Goal: Information Seeking & Learning: Compare options

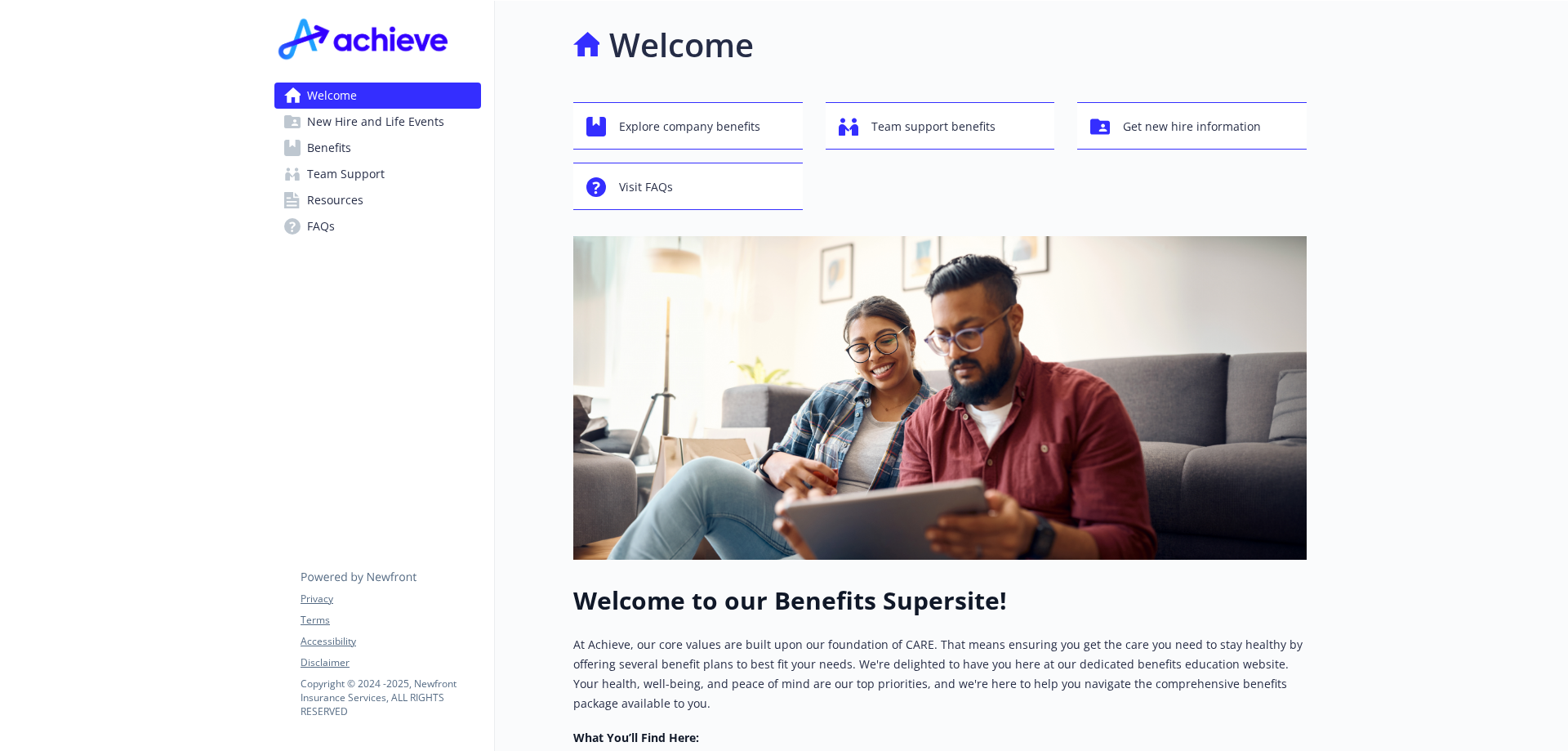
click at [157, 72] on div at bounding box center [131, 584] width 261 height 1166
click at [714, 119] on span "Explore company benefits" at bounding box center [690, 127] width 141 height 31
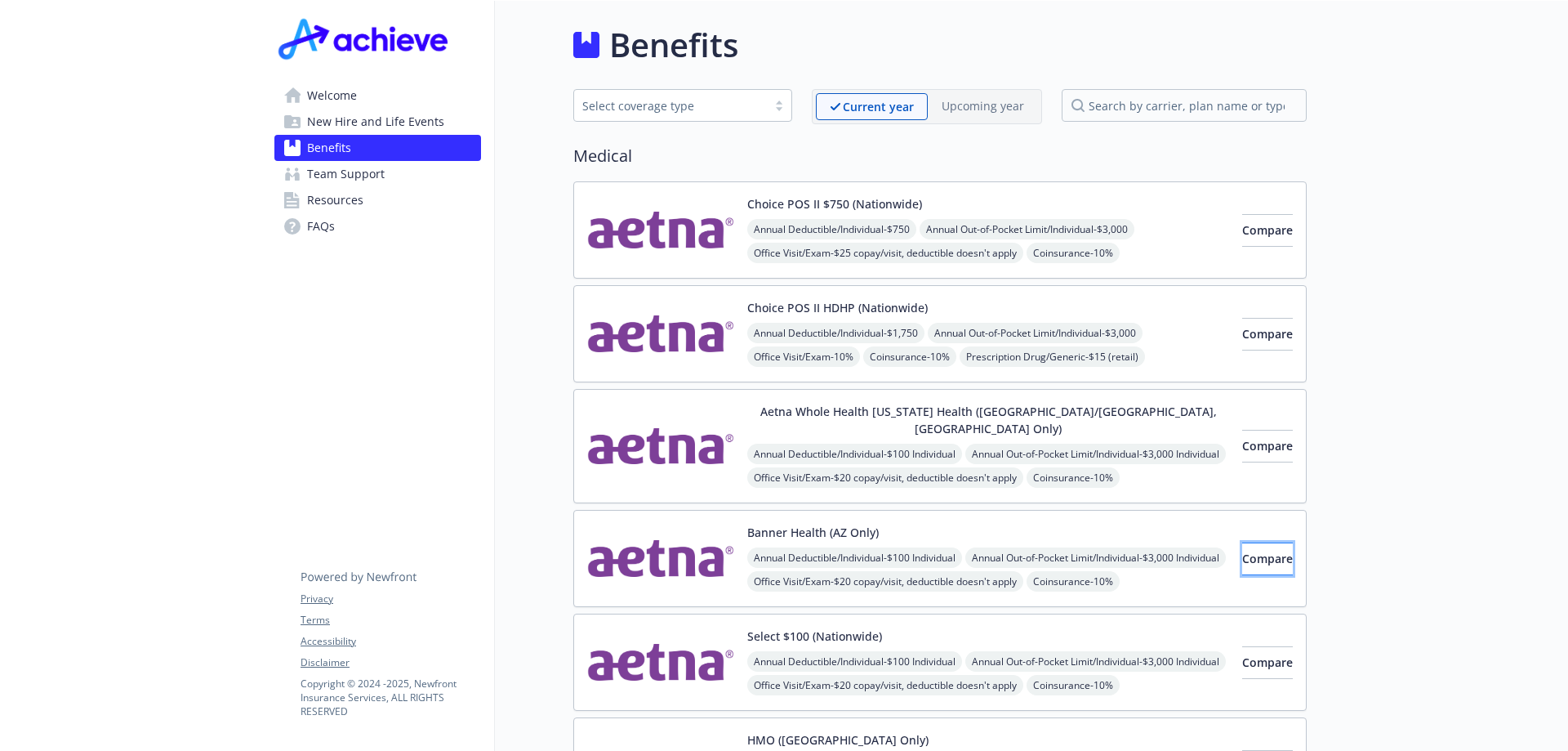
click at [1242, 543] on button "Compare" at bounding box center [1267, 559] width 51 height 33
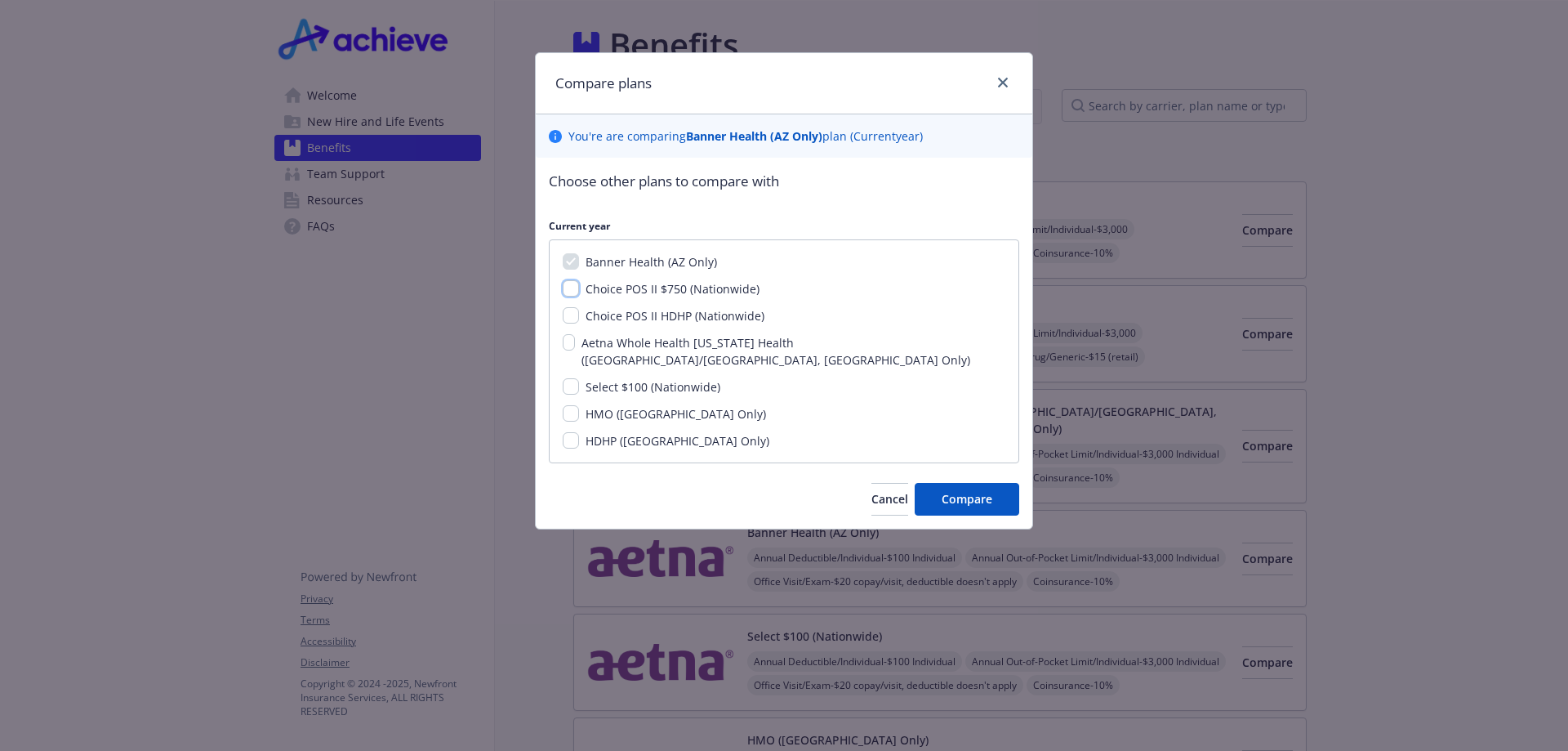
click at [571, 283] on input "Choice POS II $750 (Nationwide)" at bounding box center [571, 288] width 17 height 17
checkbox input "true"
click at [571, 378] on input "Select $100 (Nationwide)" at bounding box center [571, 386] width 17 height 17
checkbox input "true"
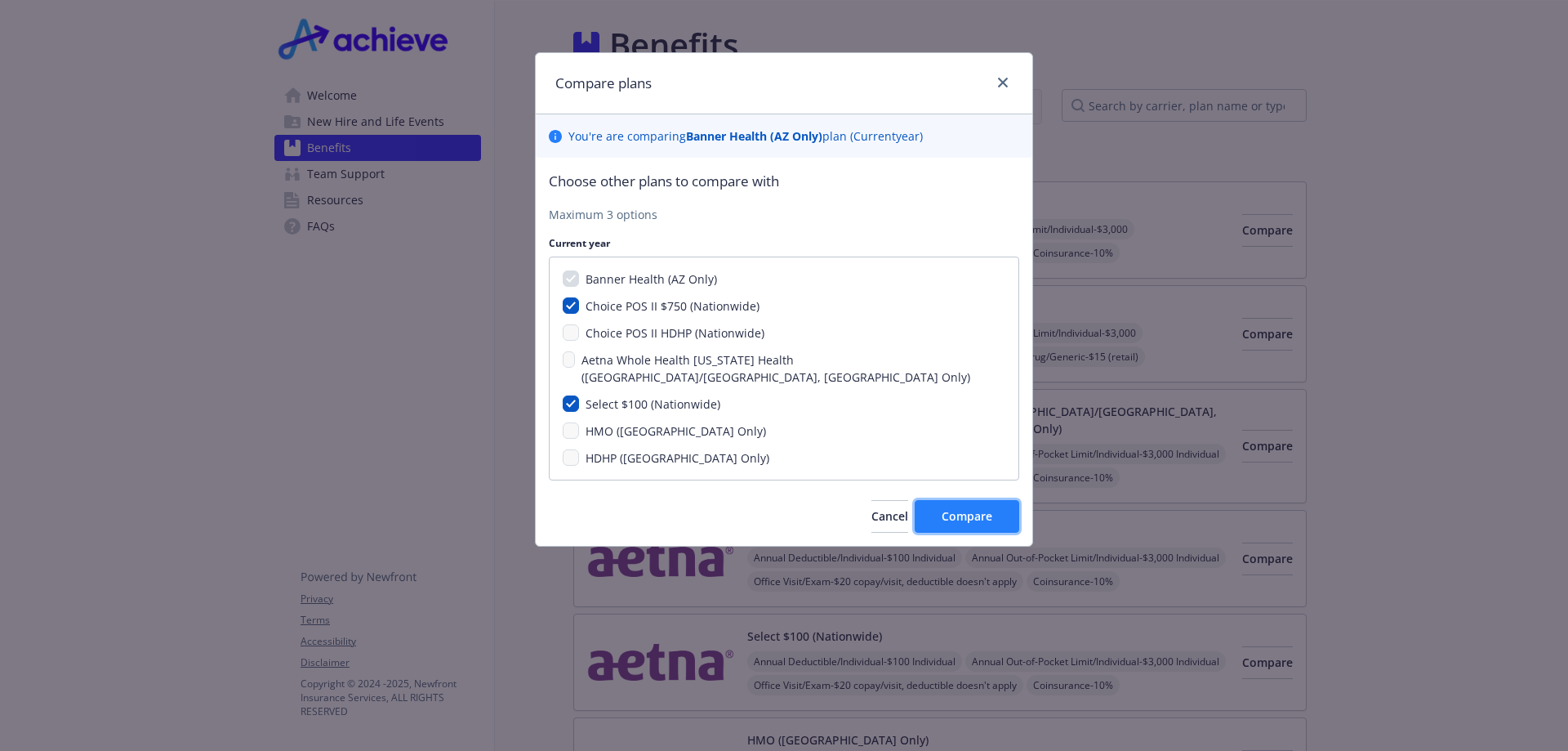
click at [995, 500] on button "Compare" at bounding box center [967, 517] width 105 height 33
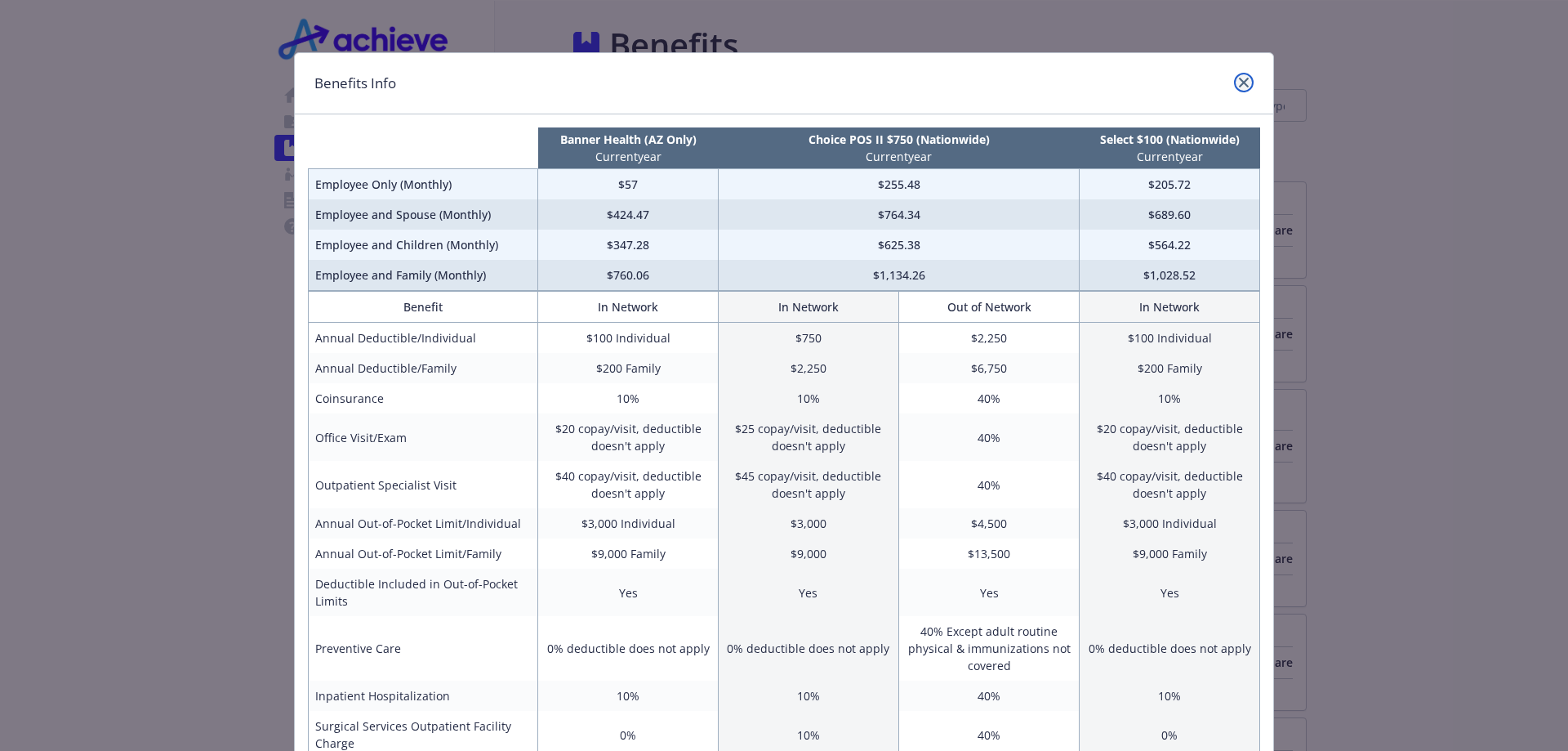
click at [1240, 80] on icon "close" at bounding box center [1244, 82] width 10 height 10
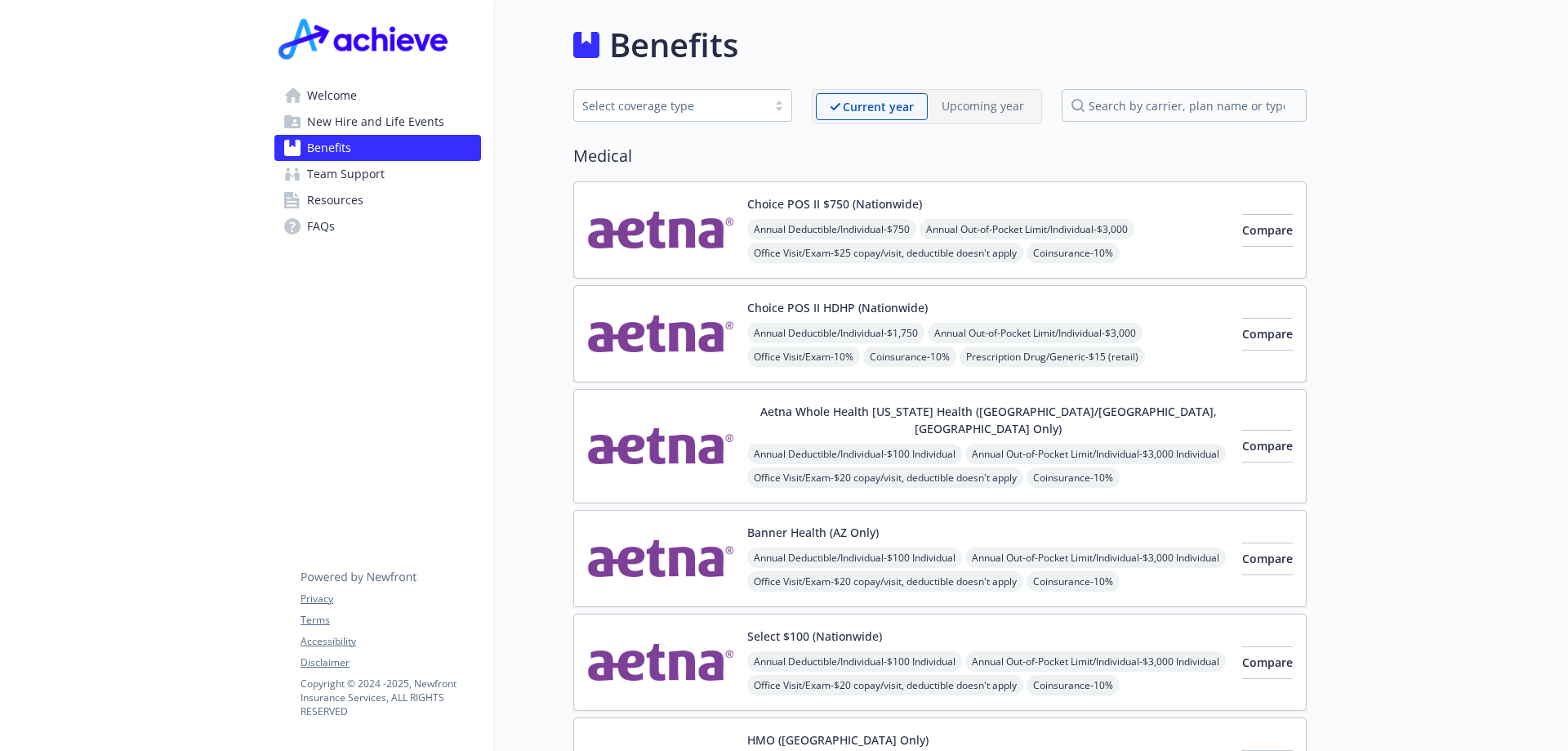
click at [661, 533] on img at bounding box center [660, 558] width 147 height 70
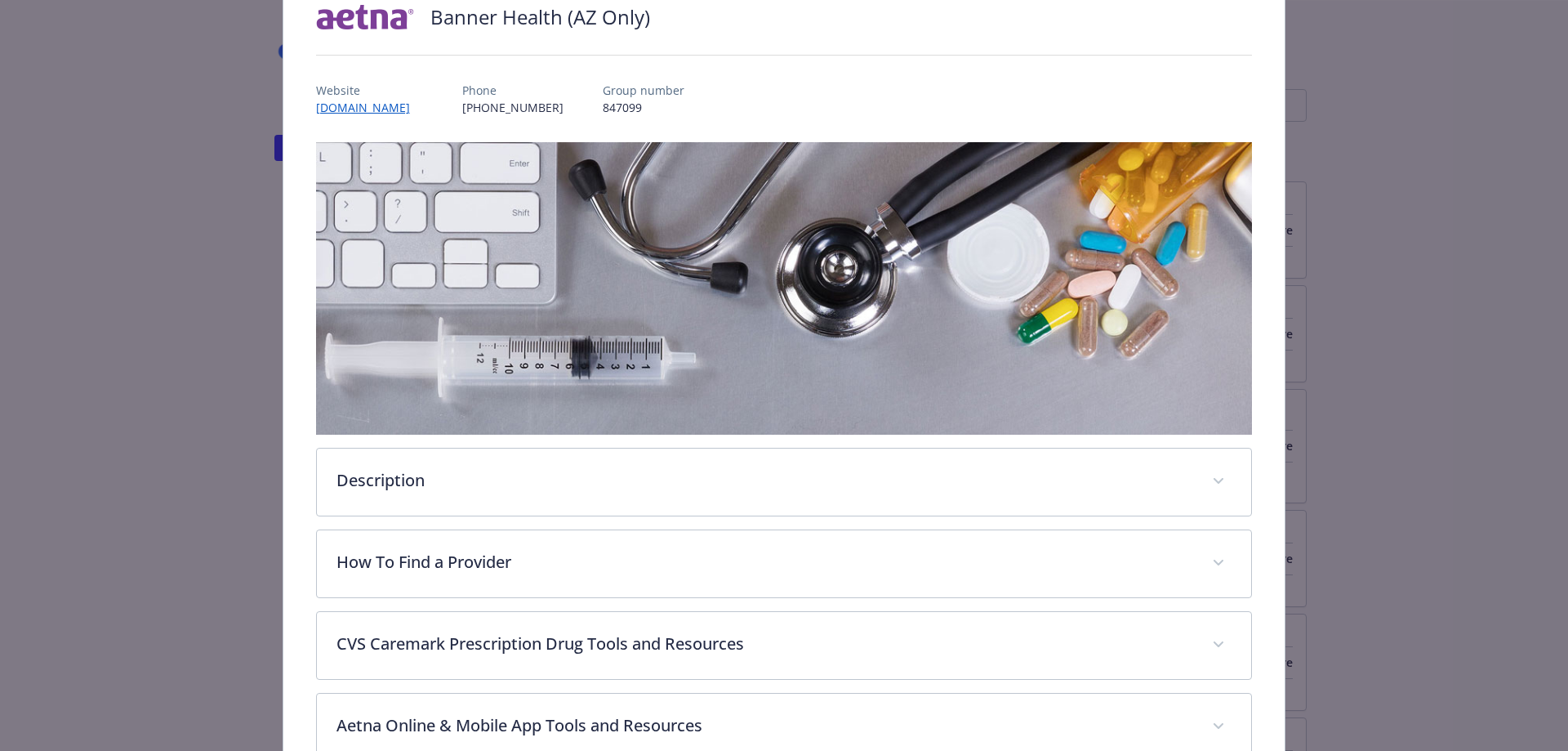
scroll to position [213, 0]
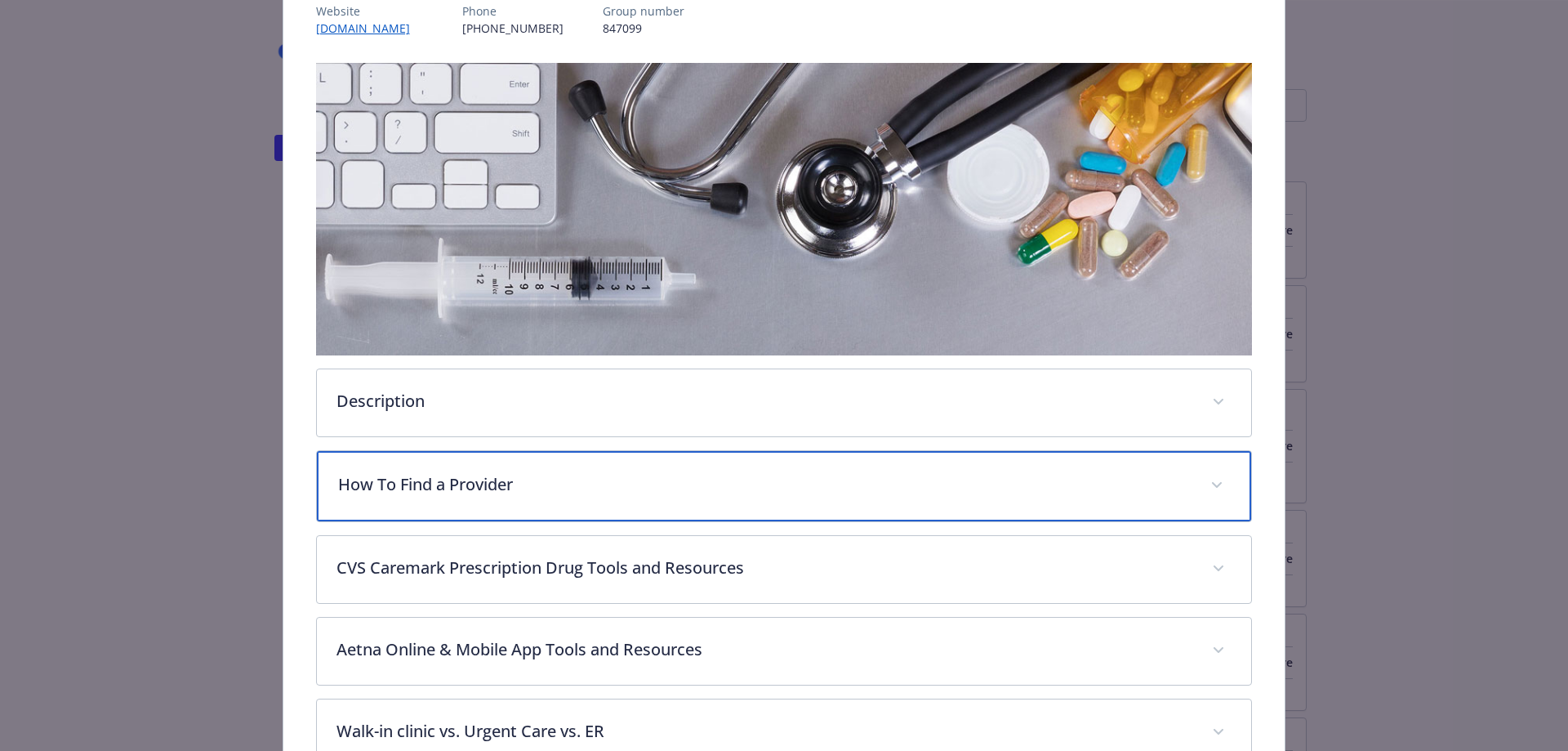
click at [1213, 479] on span "details for plan Medical - Banner Health (AZ Only) - Medical EPO" at bounding box center [1217, 485] width 26 height 26
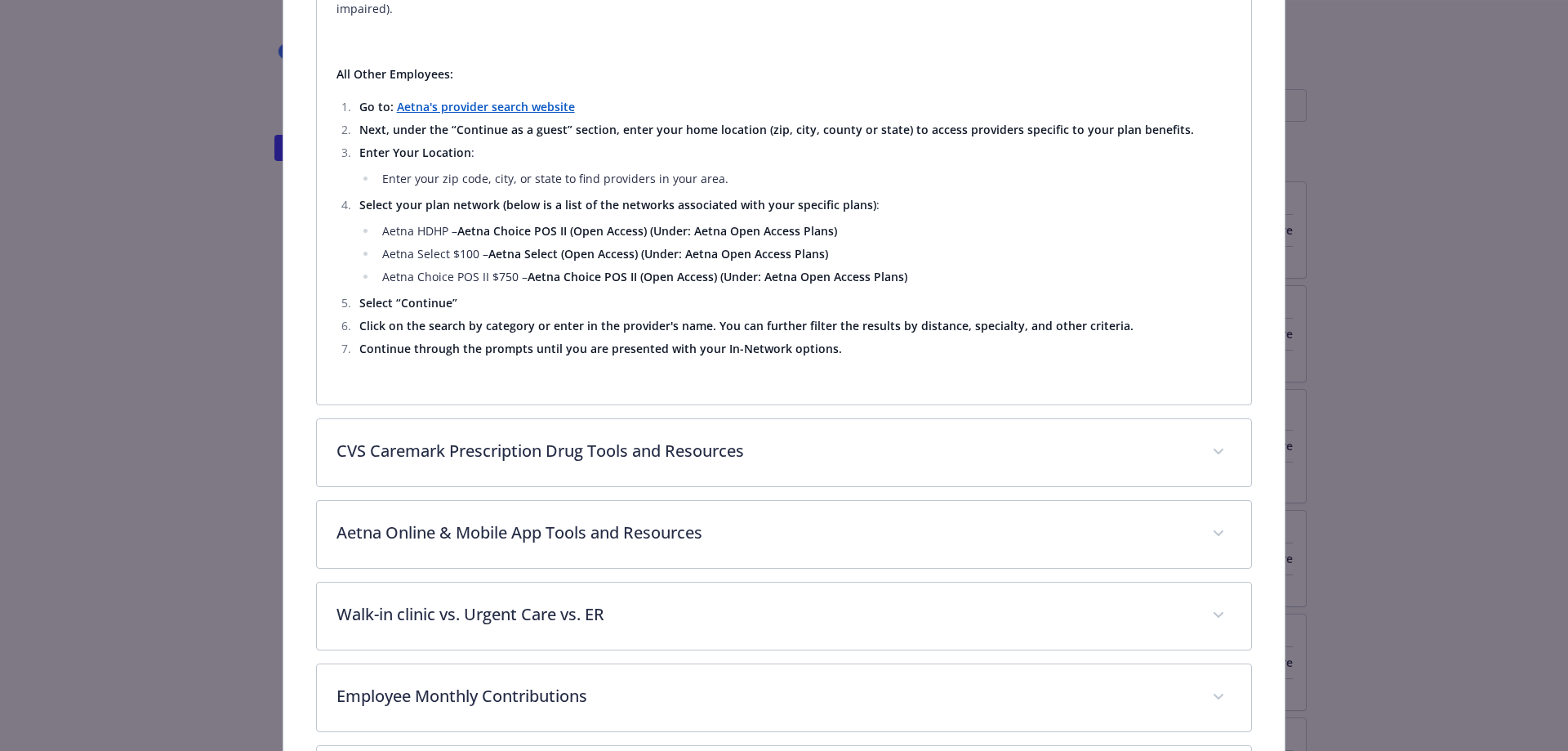
scroll to position [2010, 0]
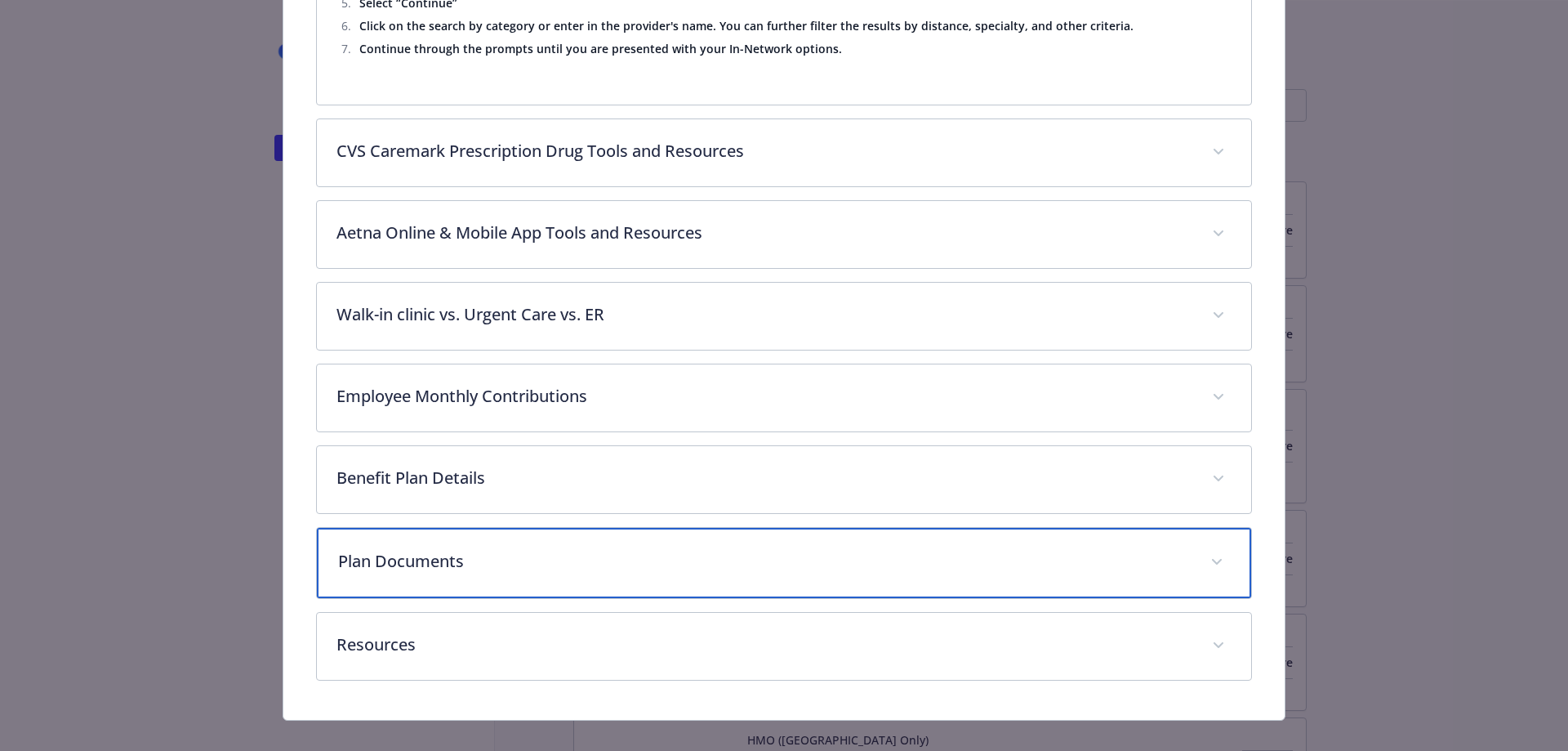
click at [479, 549] on p "Plan Documents" at bounding box center [765, 561] width 854 height 24
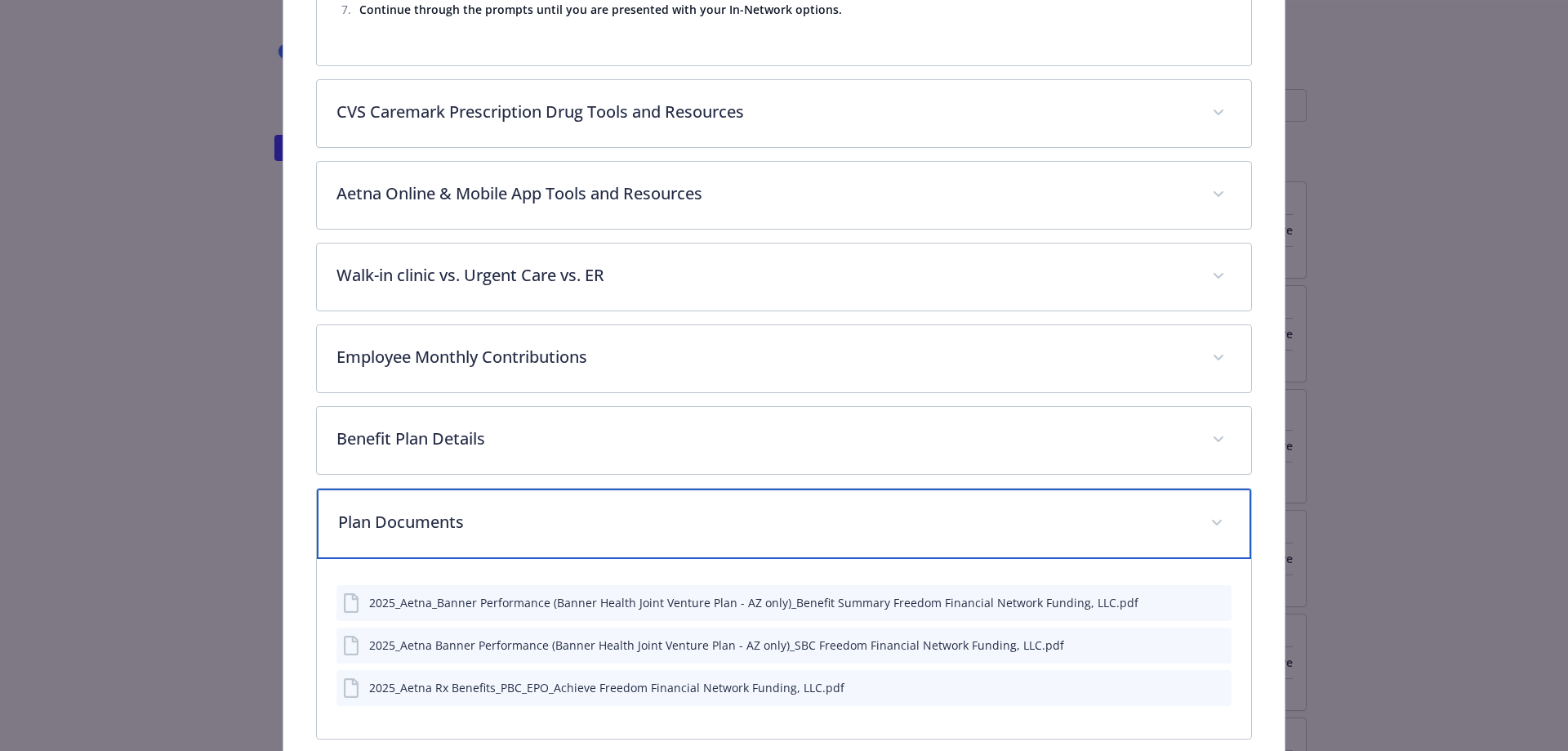
scroll to position [2466, 0]
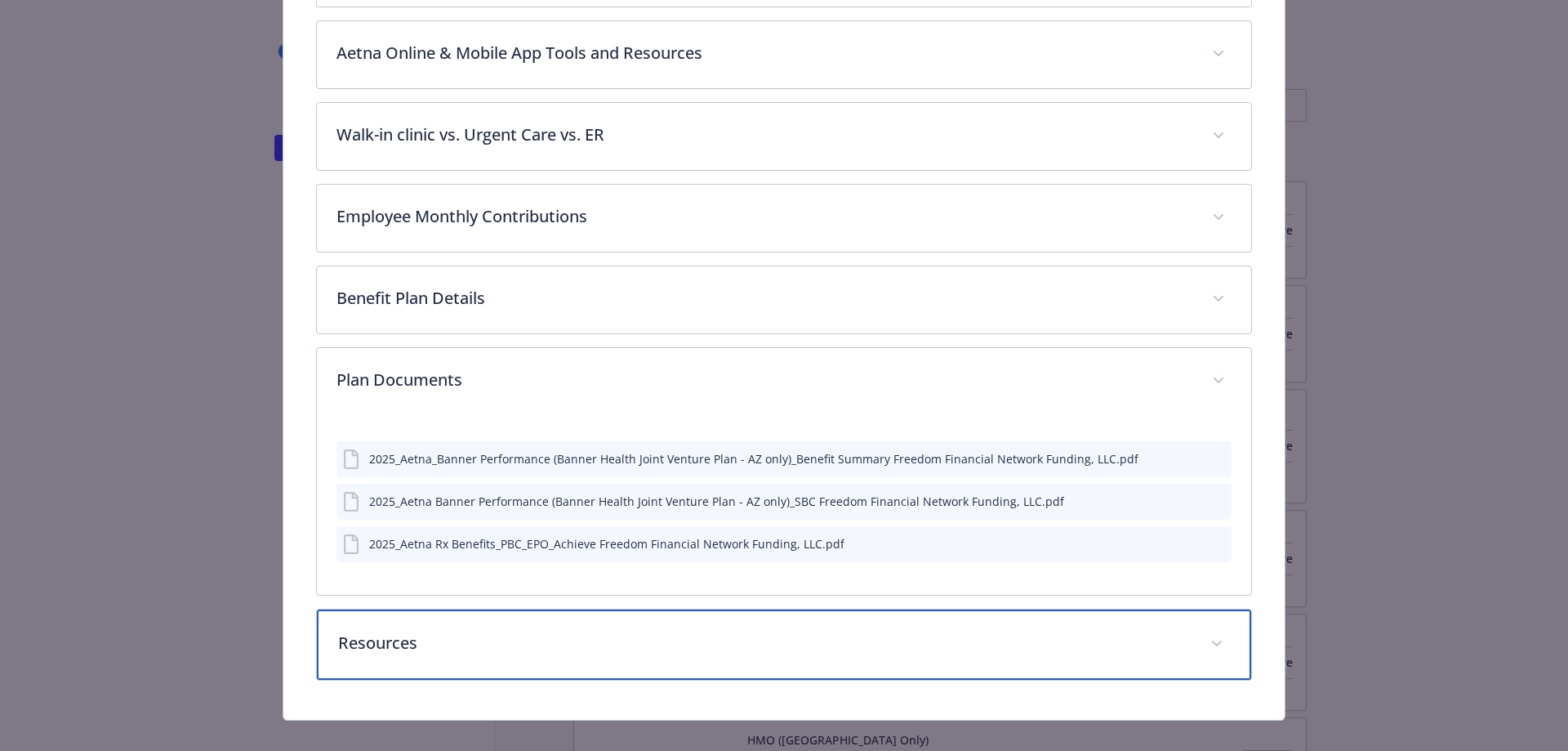
click at [552, 631] on p "Resources" at bounding box center [765, 643] width 854 height 24
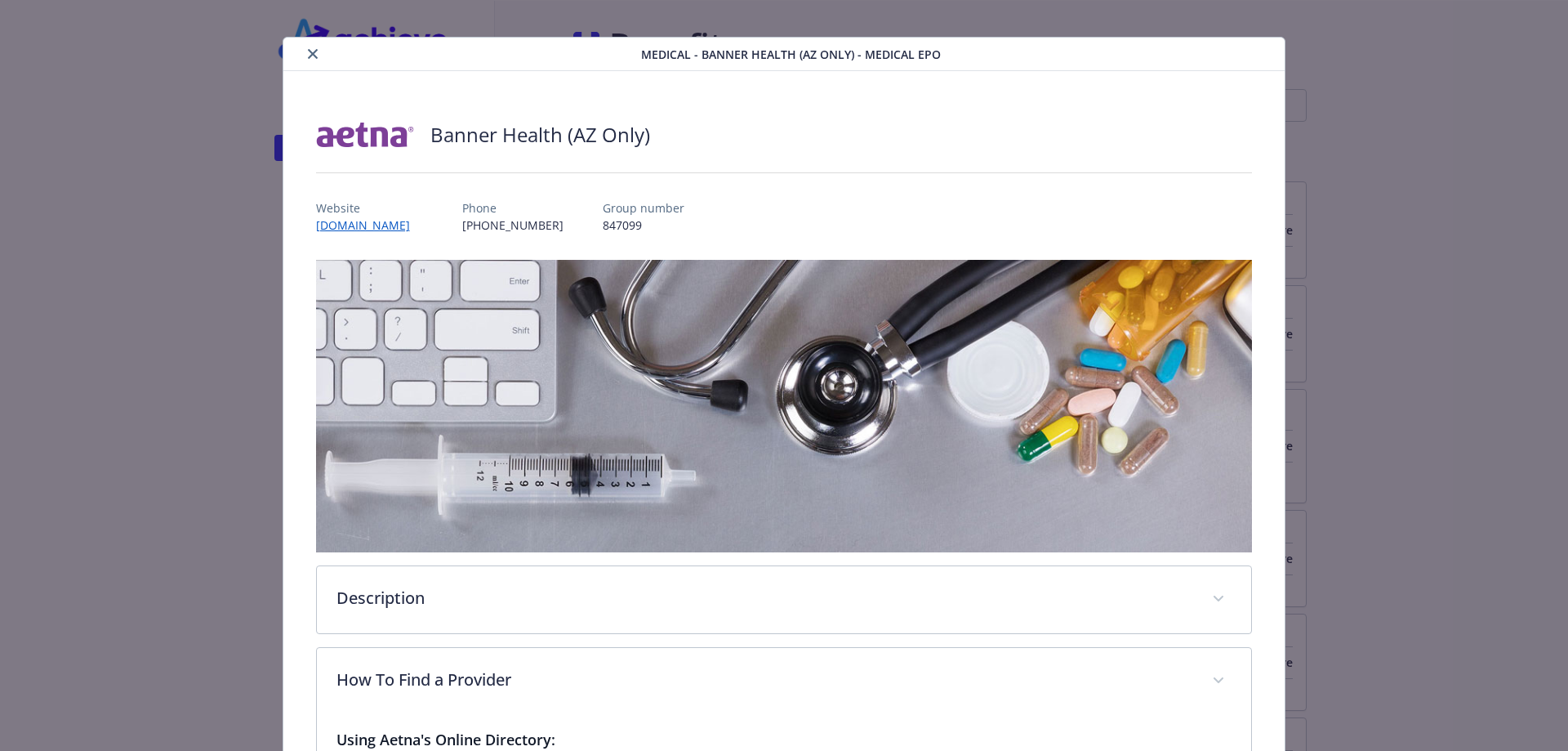
scroll to position [15, 0]
click at [311, 48] on button "close" at bounding box center [313, 55] width 20 height 20
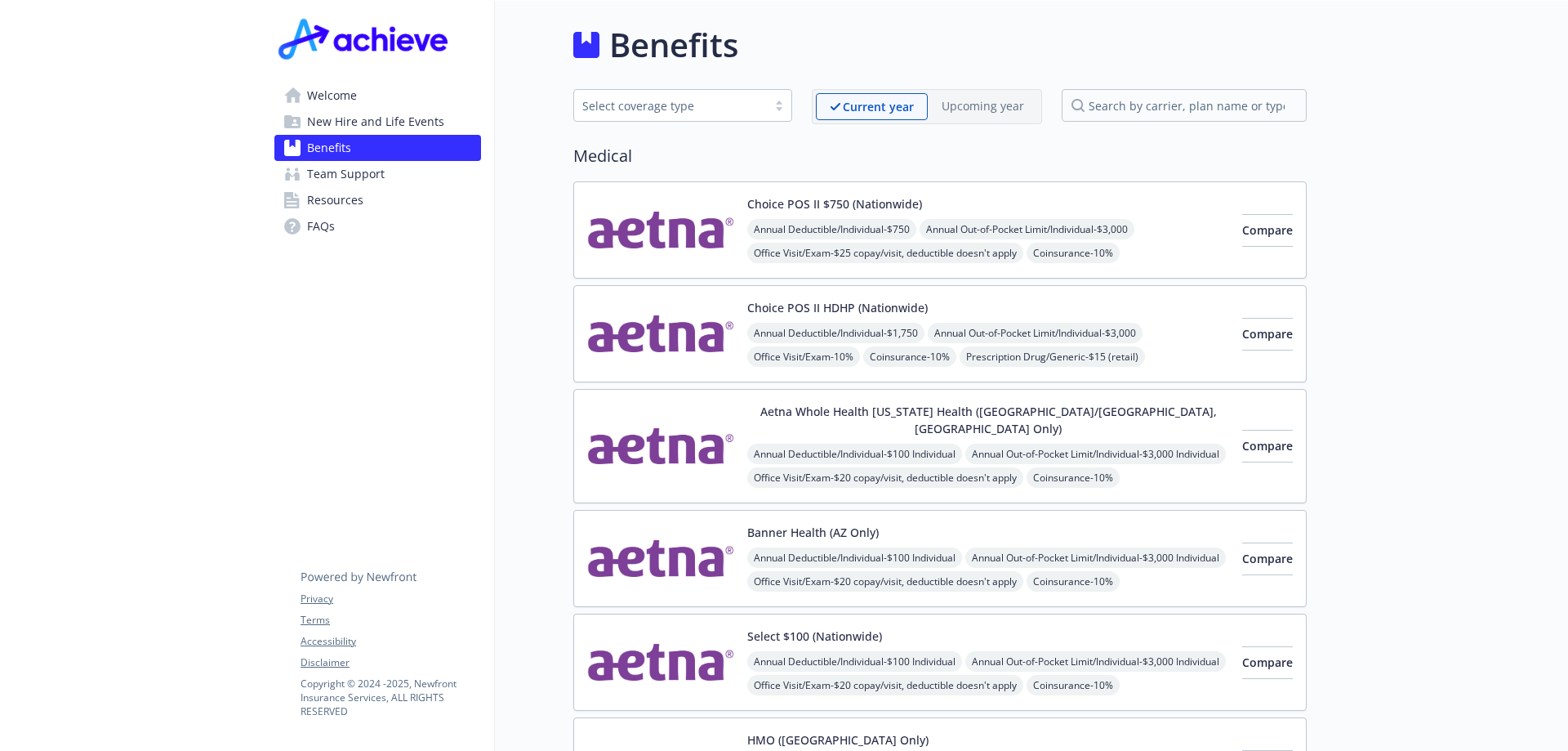
click at [332, 92] on span "Welcome" at bounding box center [332, 96] width 50 height 26
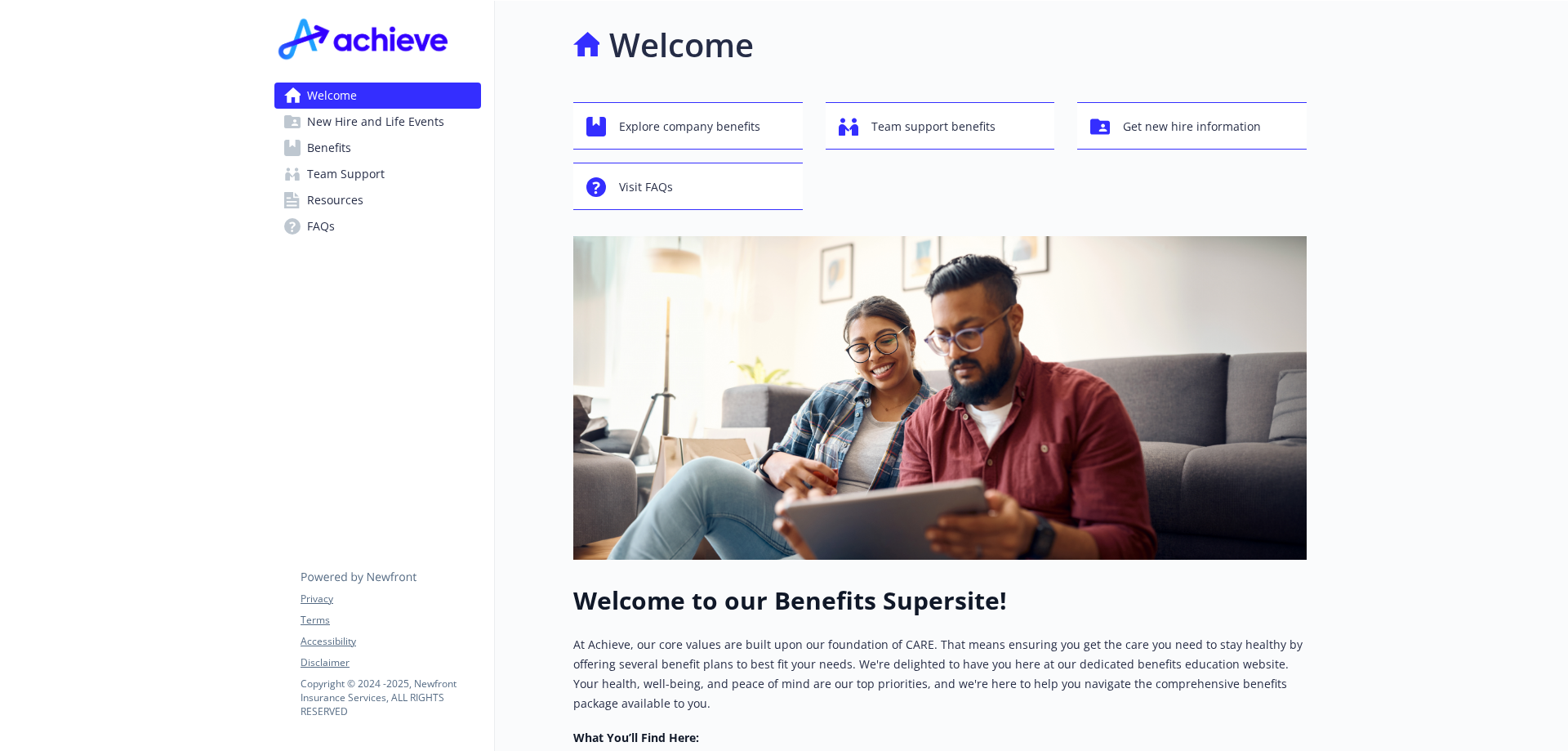
click at [387, 126] on span "New Hire and Life Events" at bounding box center [376, 122] width 138 height 26
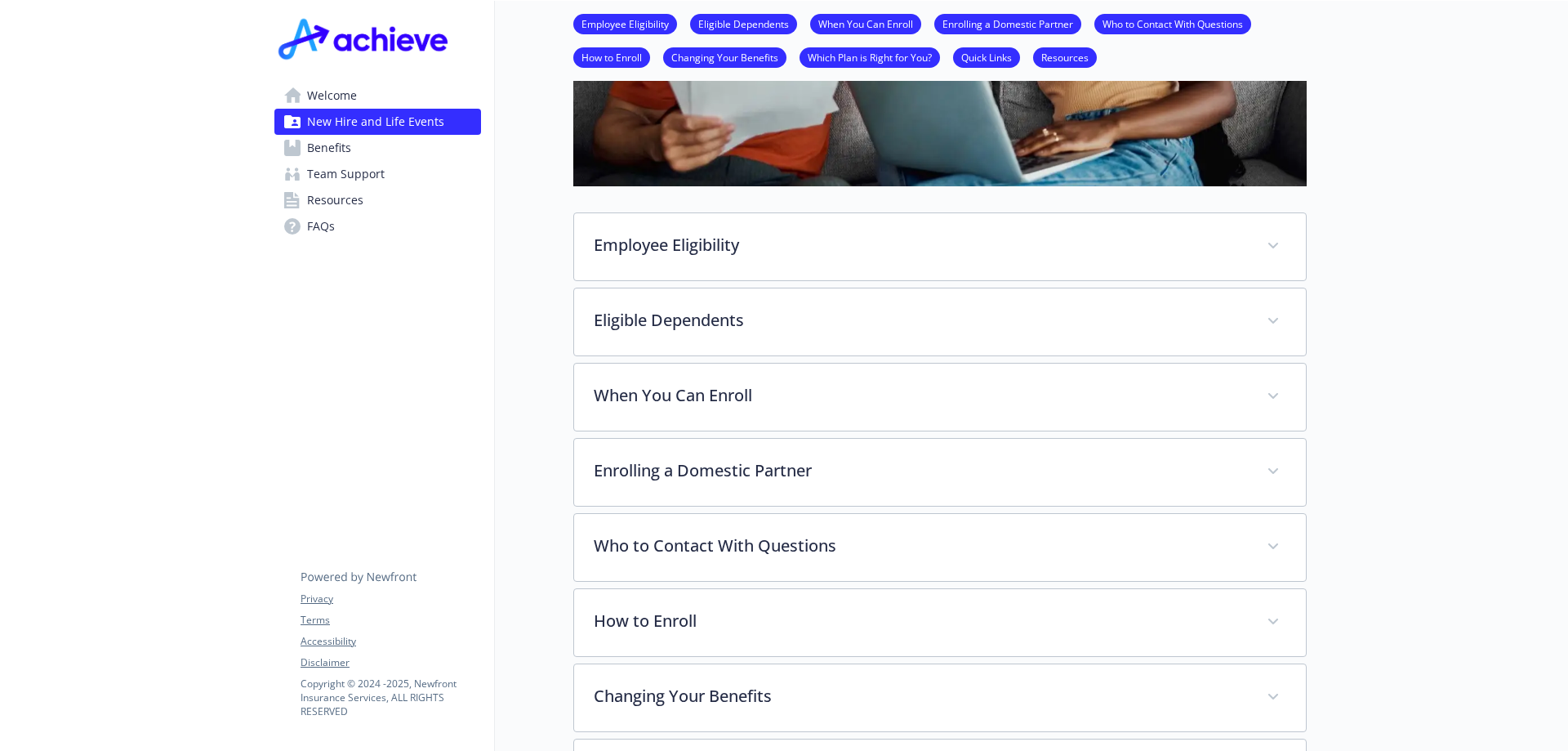
scroll to position [409, 0]
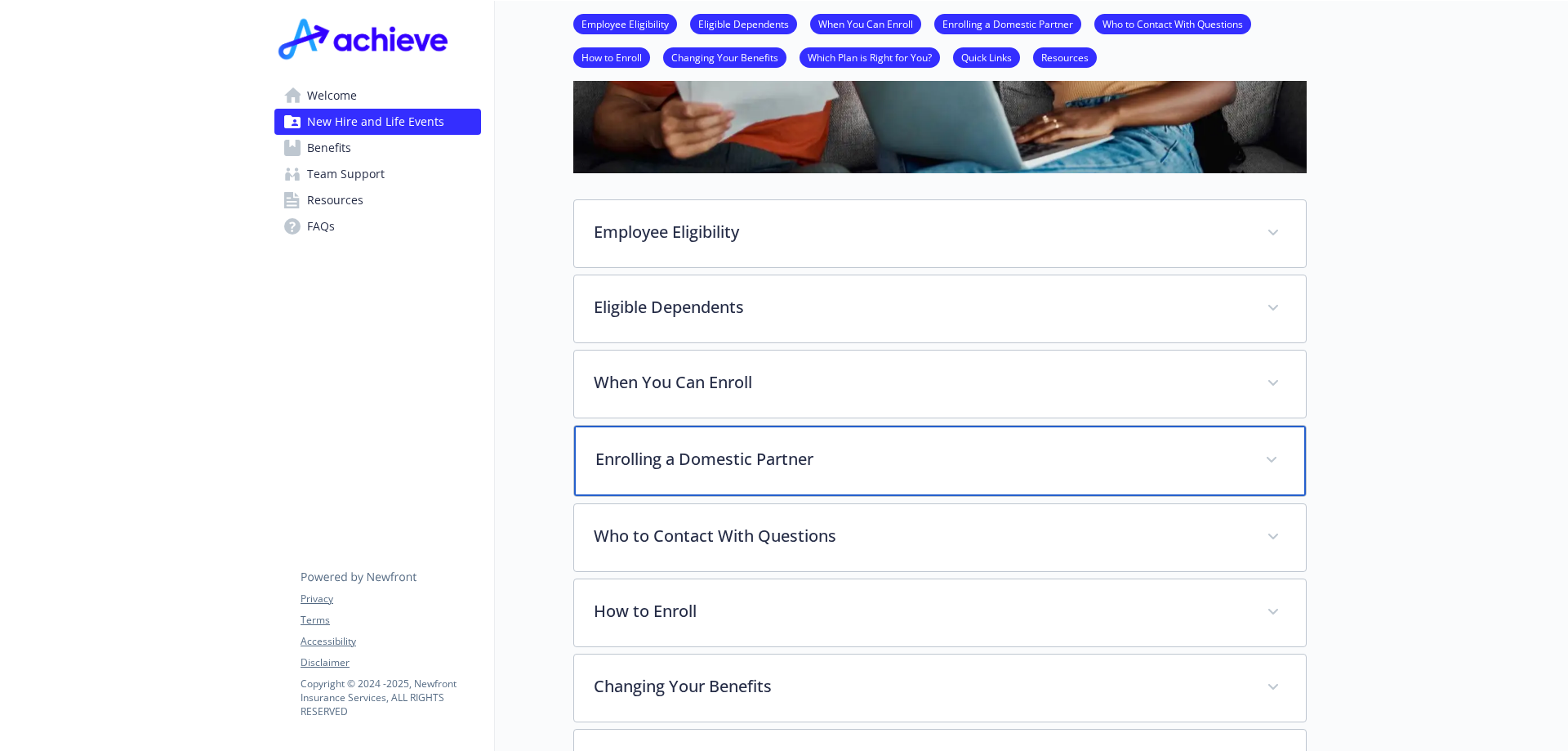
click at [1281, 456] on span at bounding box center [1272, 460] width 26 height 26
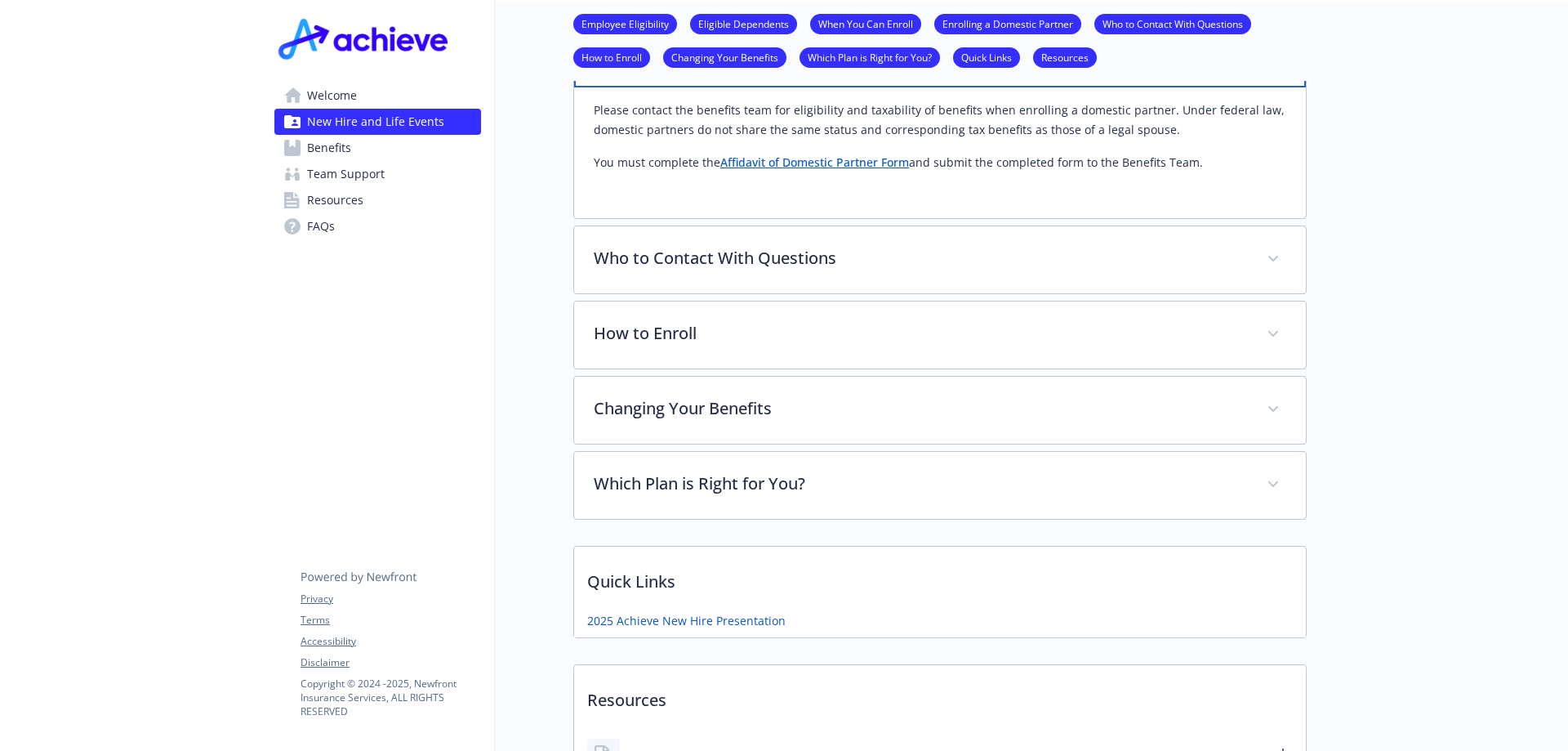
scroll to position [898, 0]
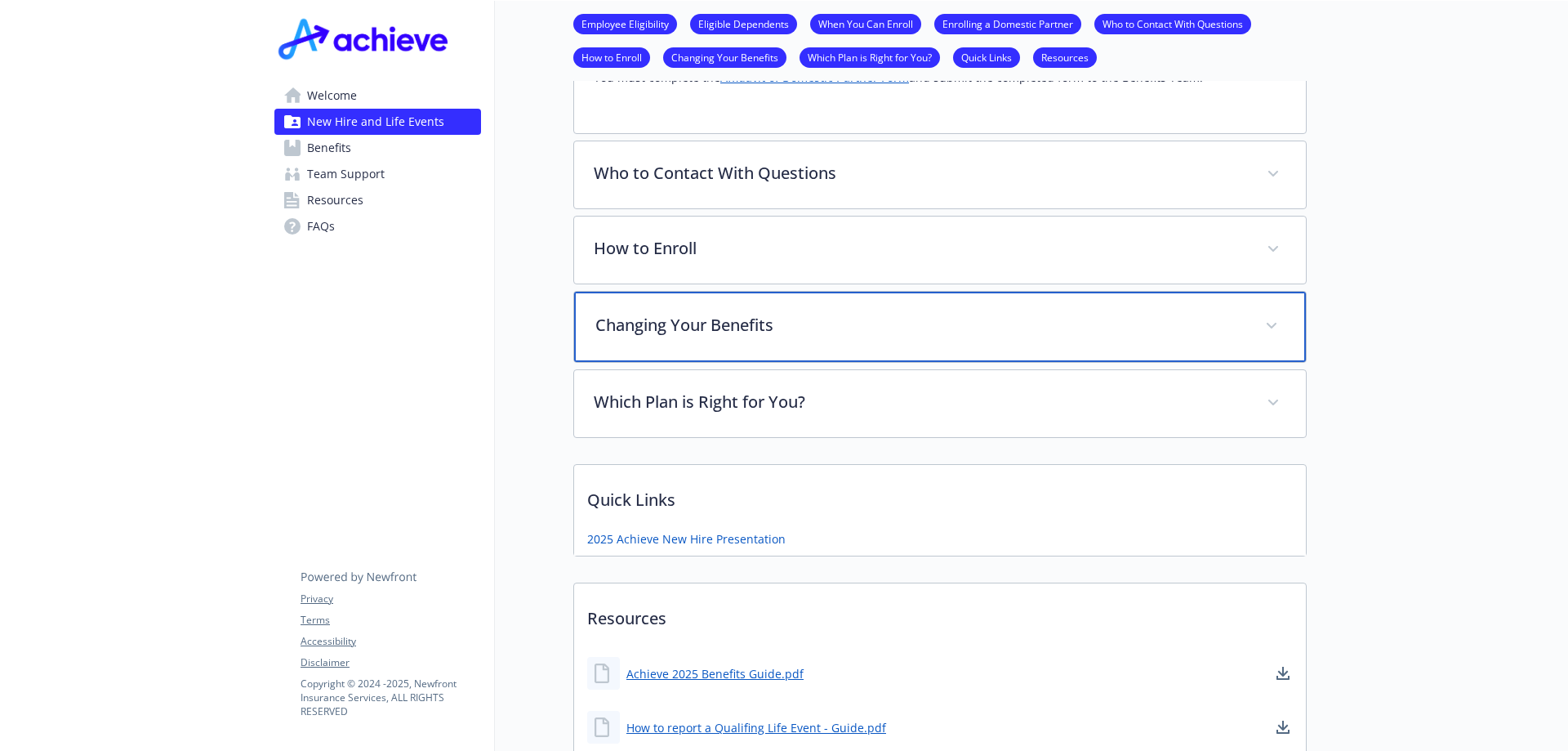
click at [832, 338] on div "Changing Your Benefits" at bounding box center [940, 327] width 732 height 71
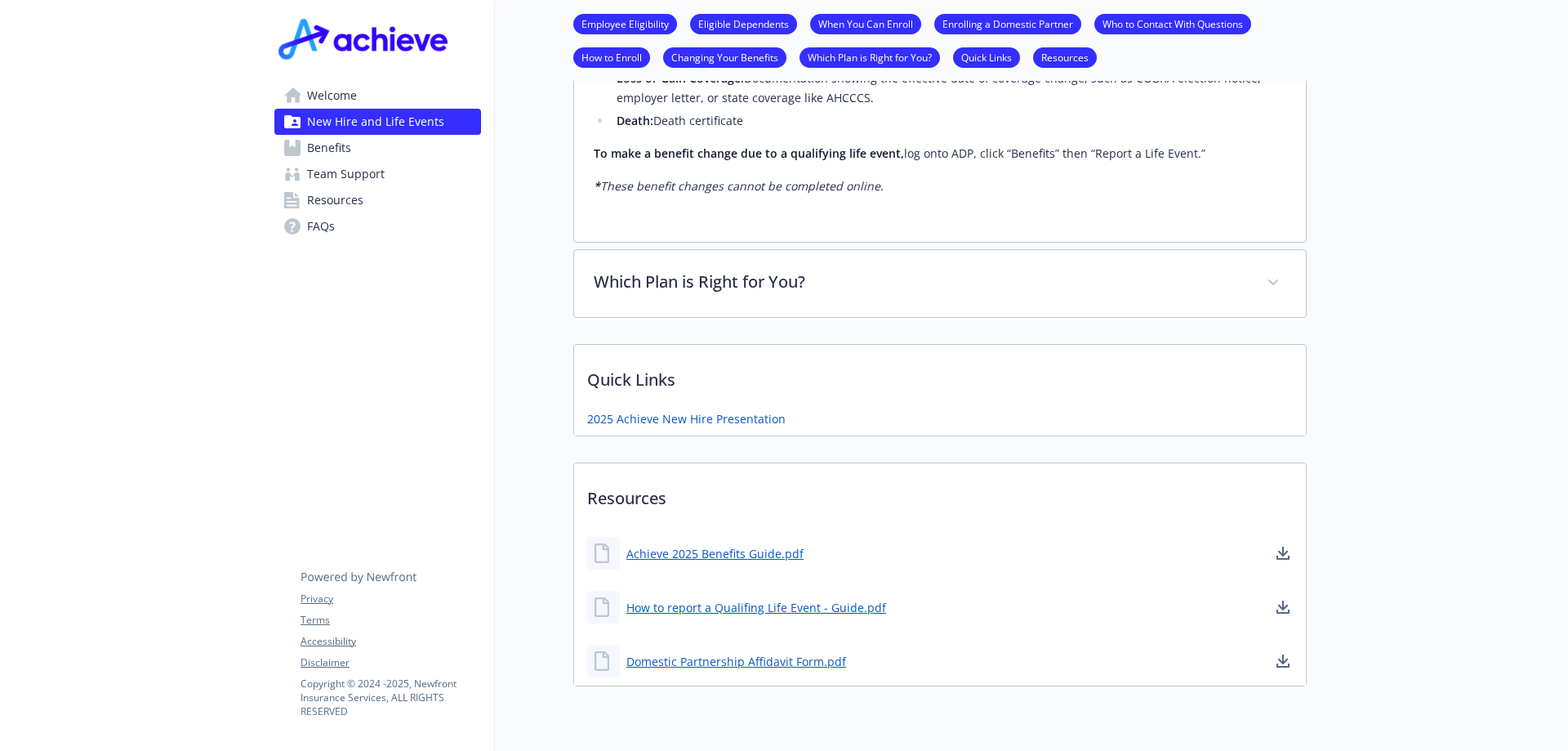
scroll to position [1634, 0]
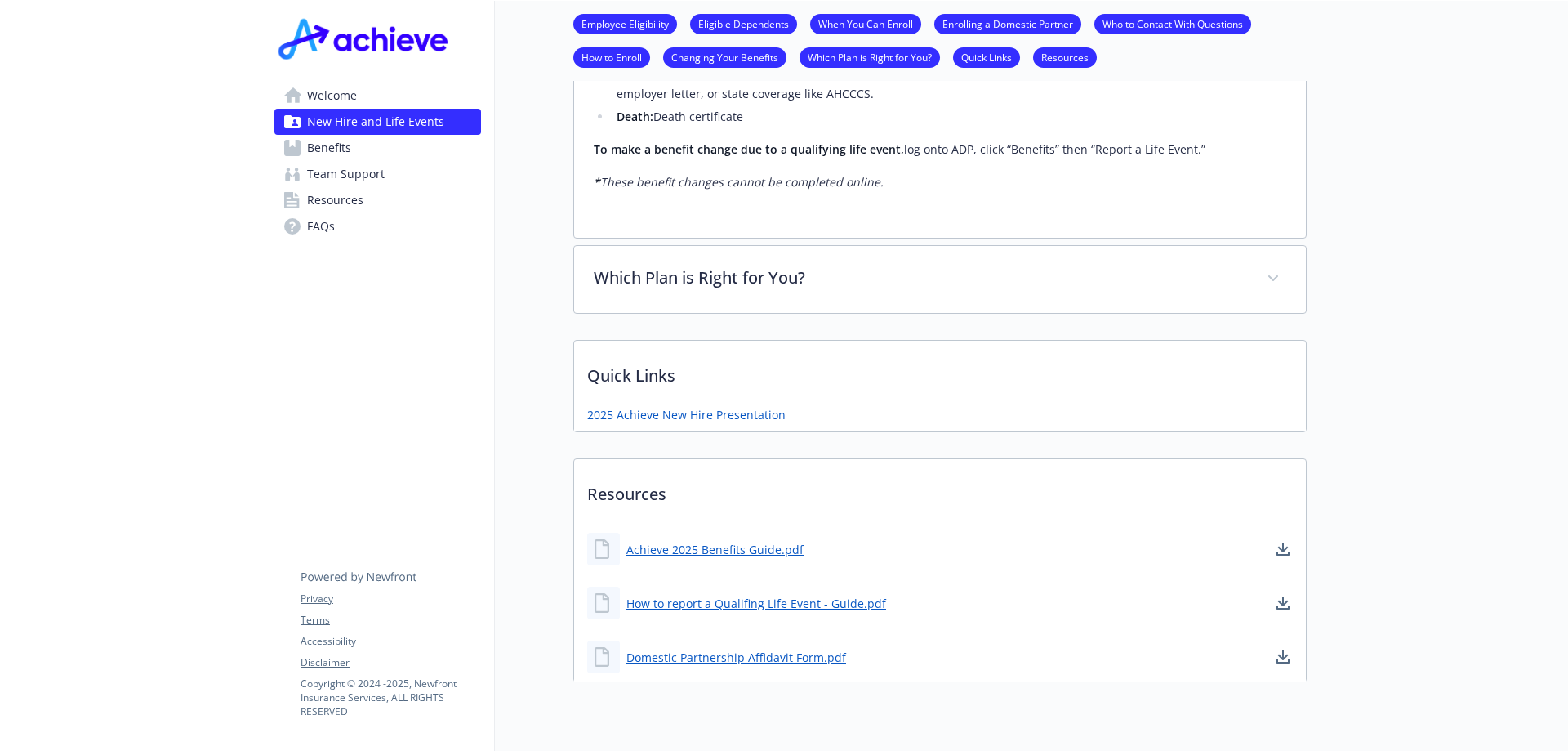
click at [375, 173] on span "Team Support" at bounding box center [346, 174] width 78 height 26
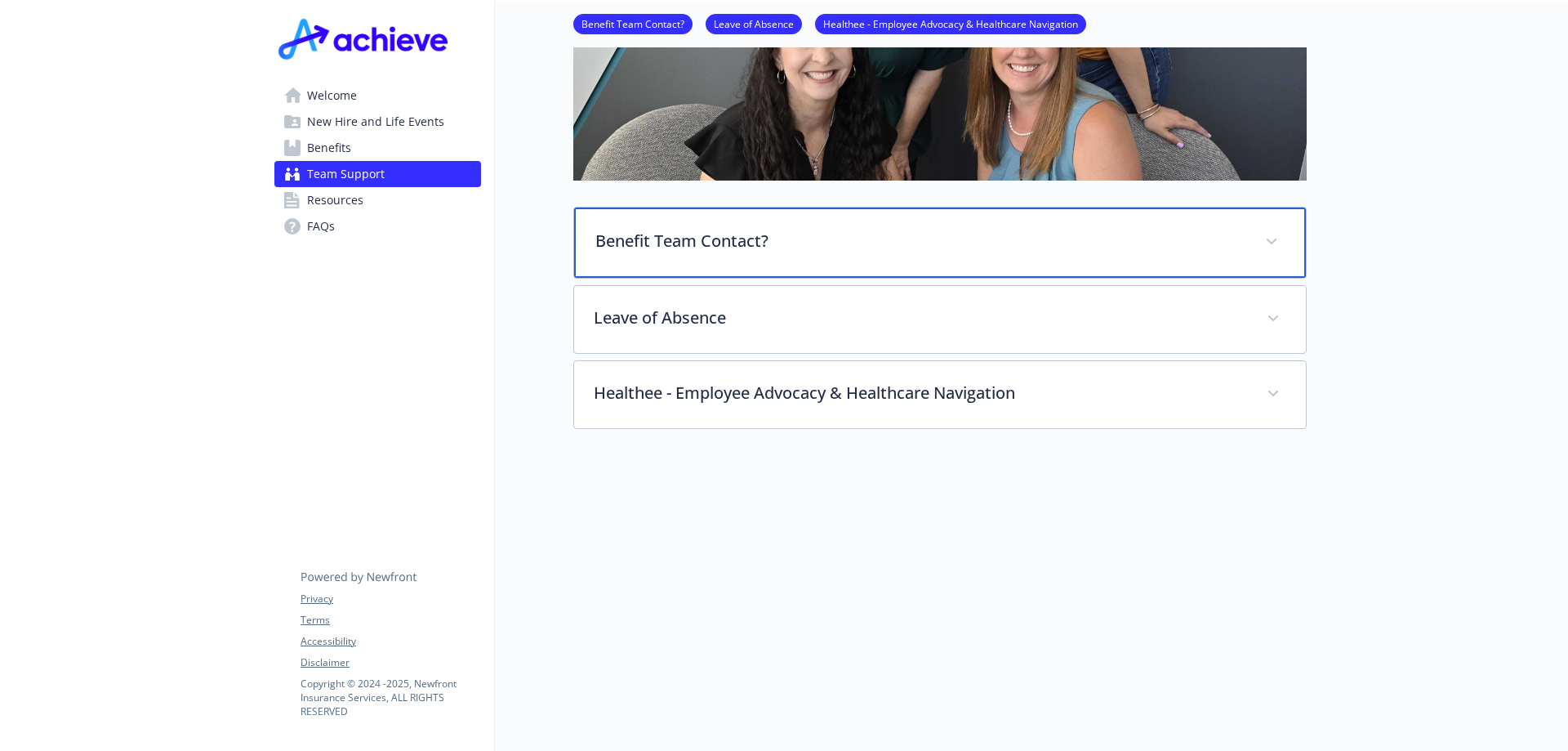
click at [769, 229] on p "Benefit Team Contact?" at bounding box center [921, 241] width 650 height 24
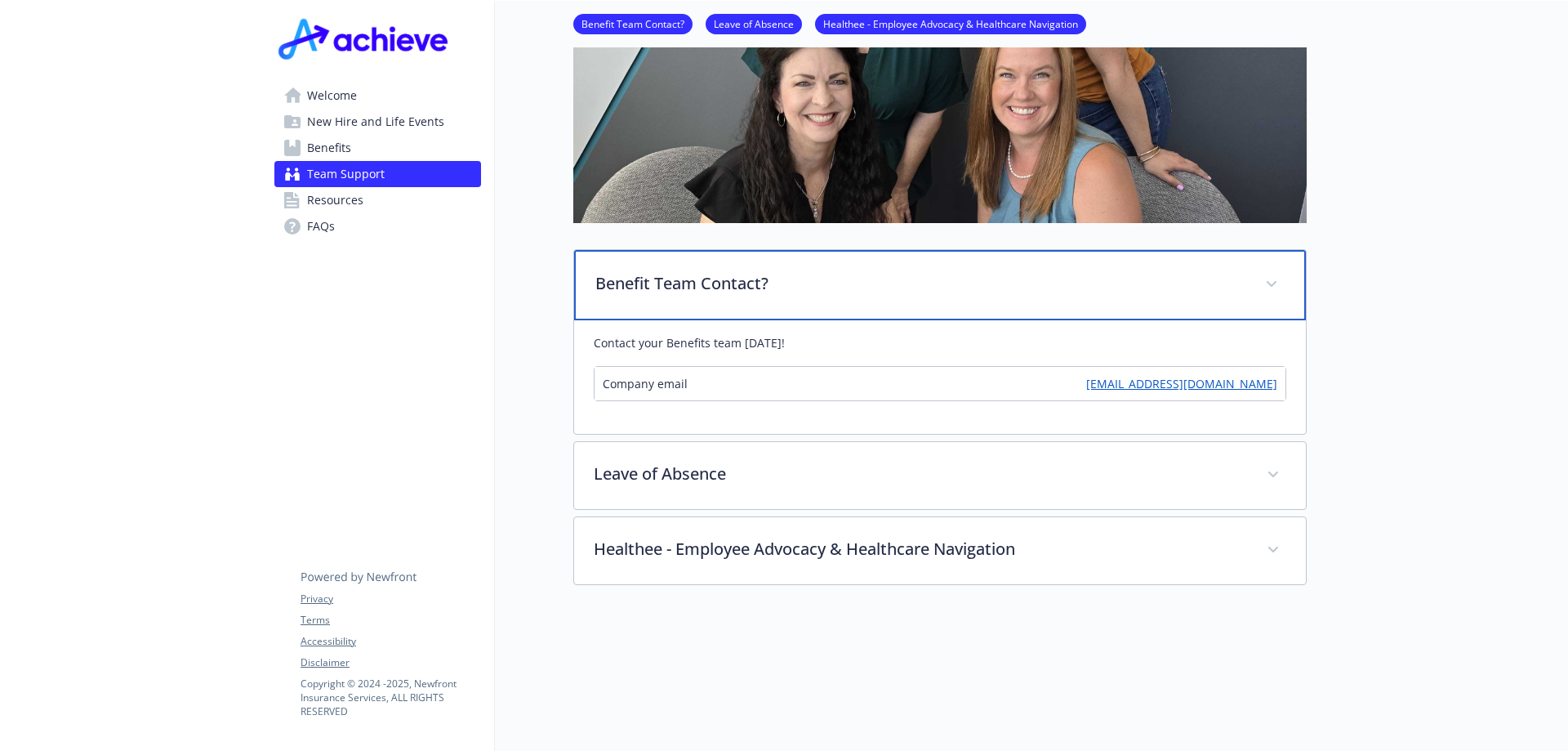
scroll to position [327, 0]
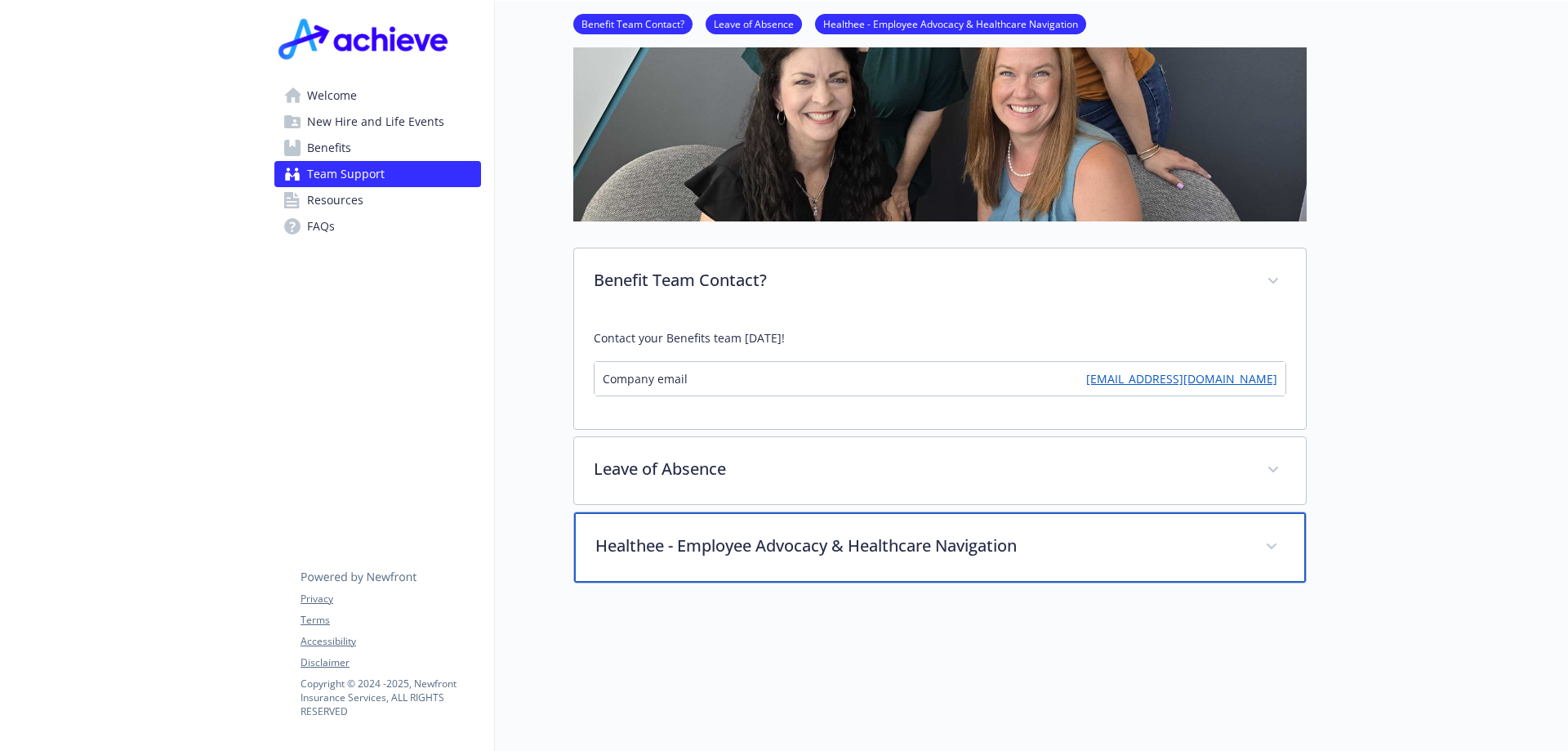
click at [745, 536] on p "Healthee - Employee Advocacy & Healthcare Navigation" at bounding box center [921, 545] width 650 height 24
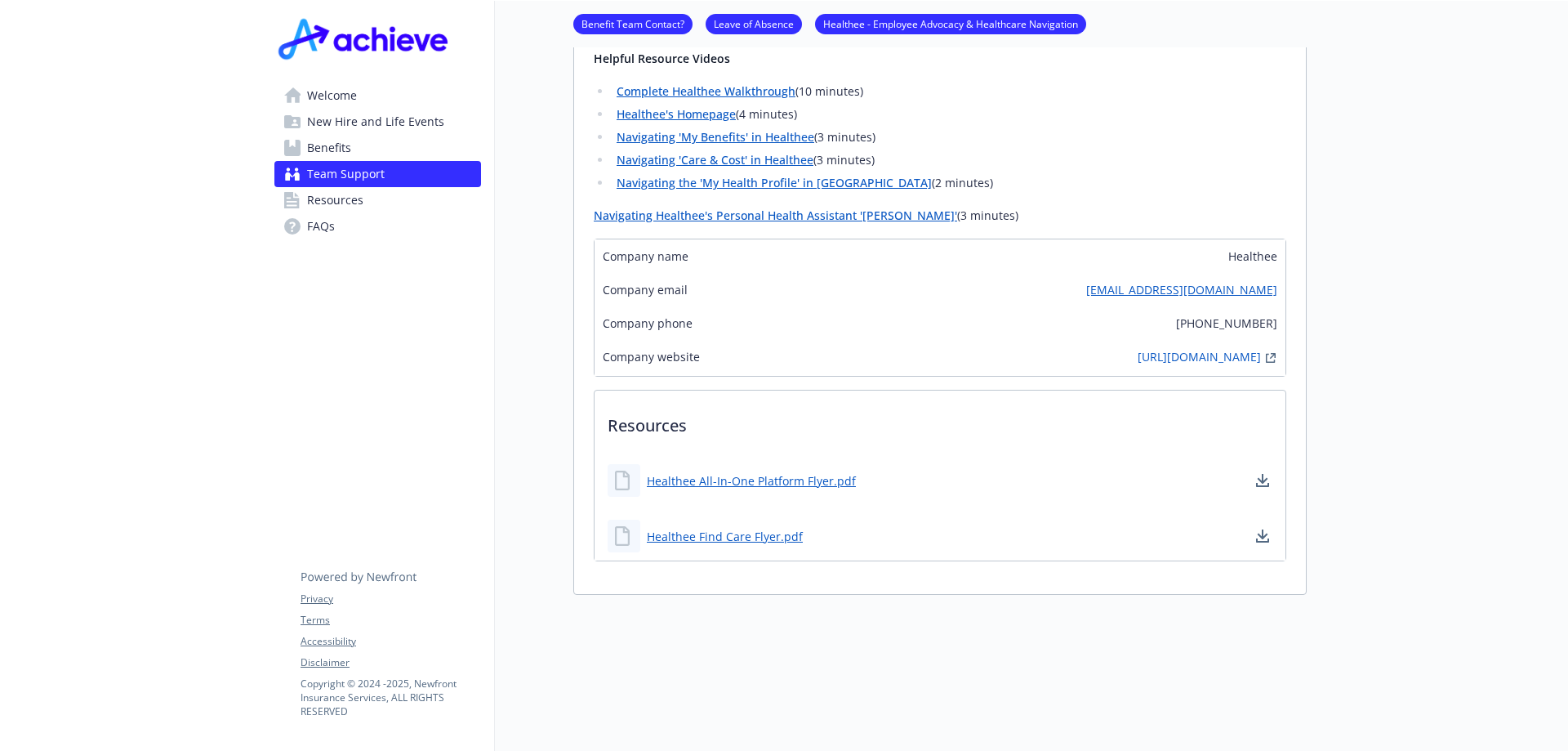
scroll to position [1307, 0]
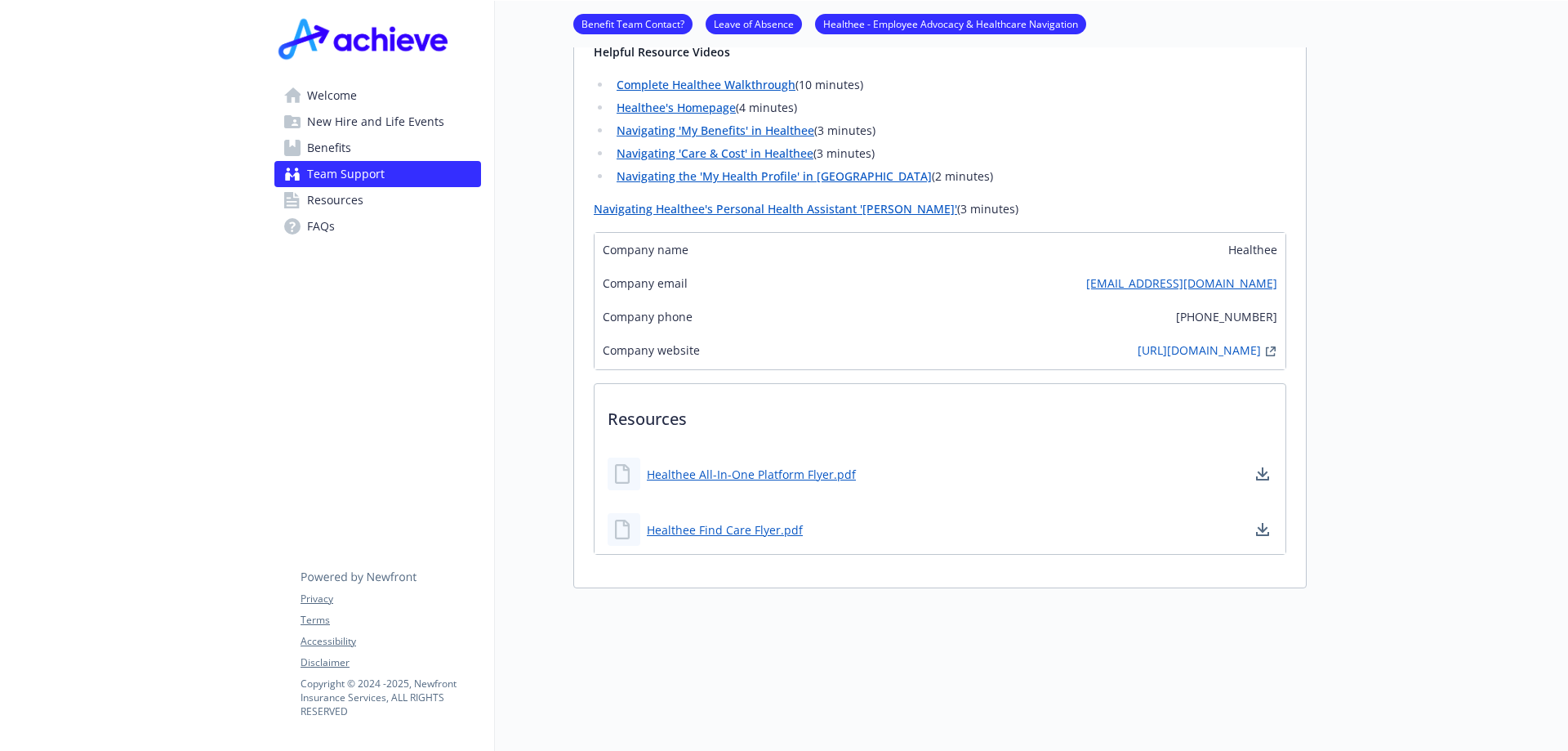
click at [336, 202] on span "Resources" at bounding box center [335, 200] width 57 height 26
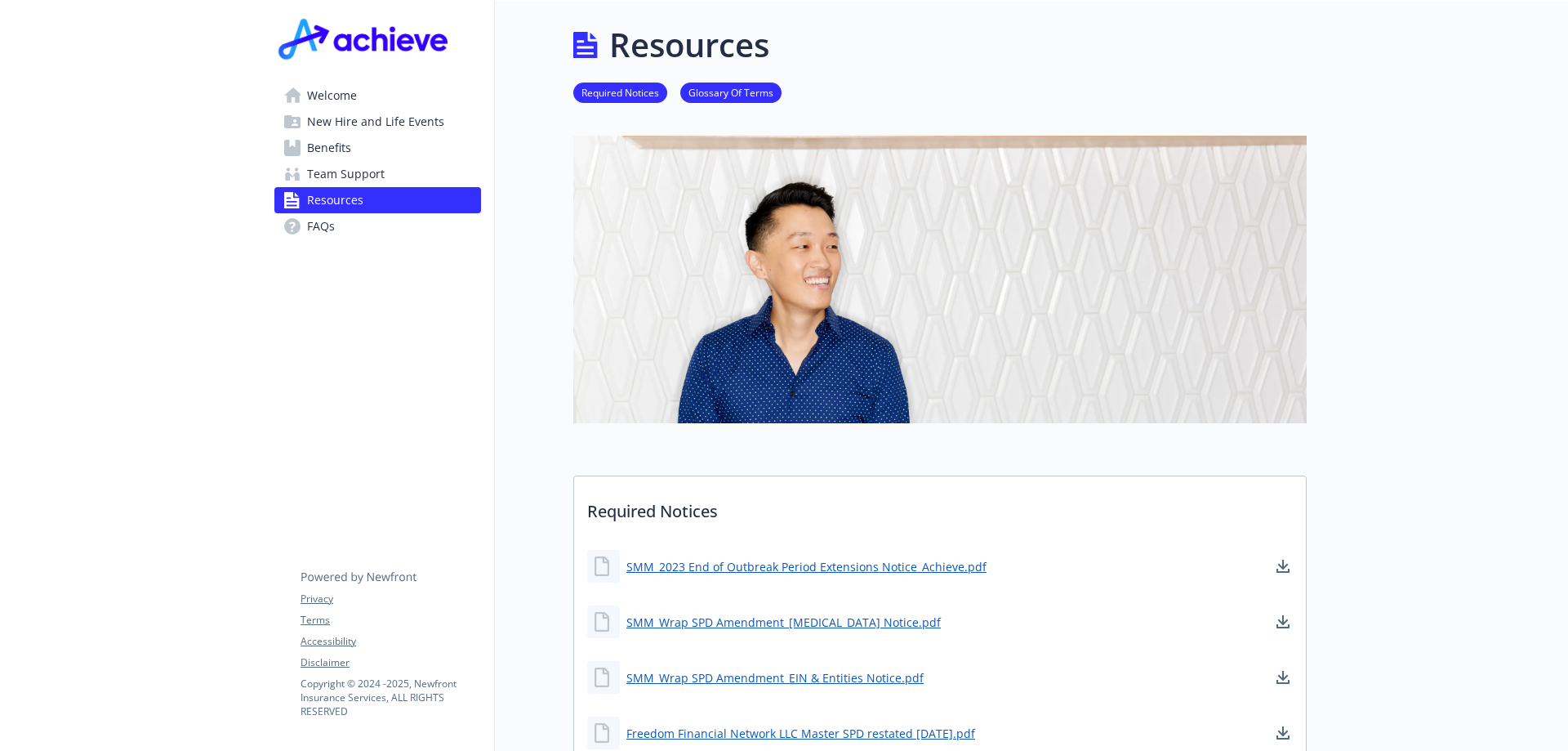
click at [321, 220] on span "FAQs" at bounding box center [321, 227] width 28 height 26
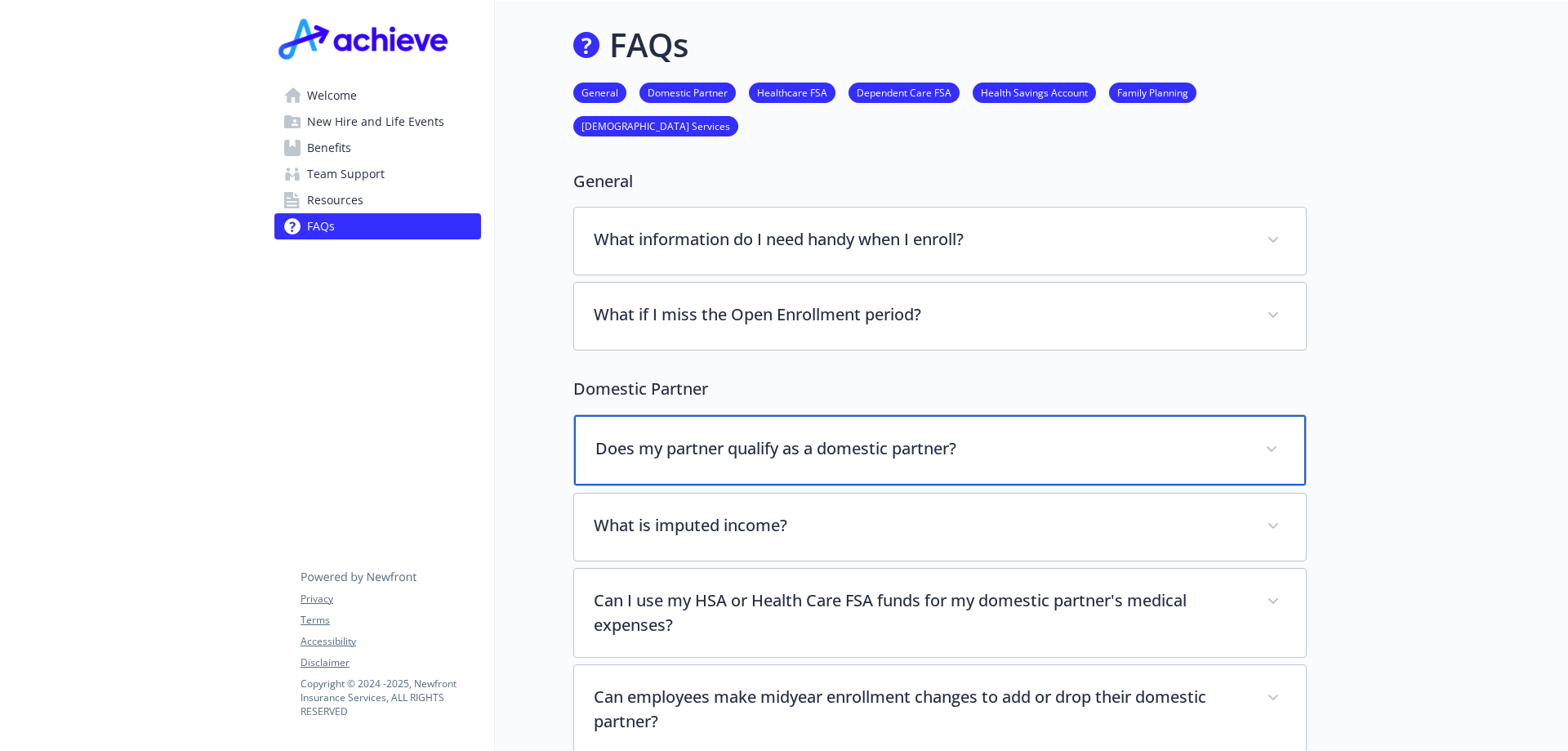
click at [1087, 447] on p "Does my partner qualify as a domestic partner?" at bounding box center [921, 449] width 650 height 24
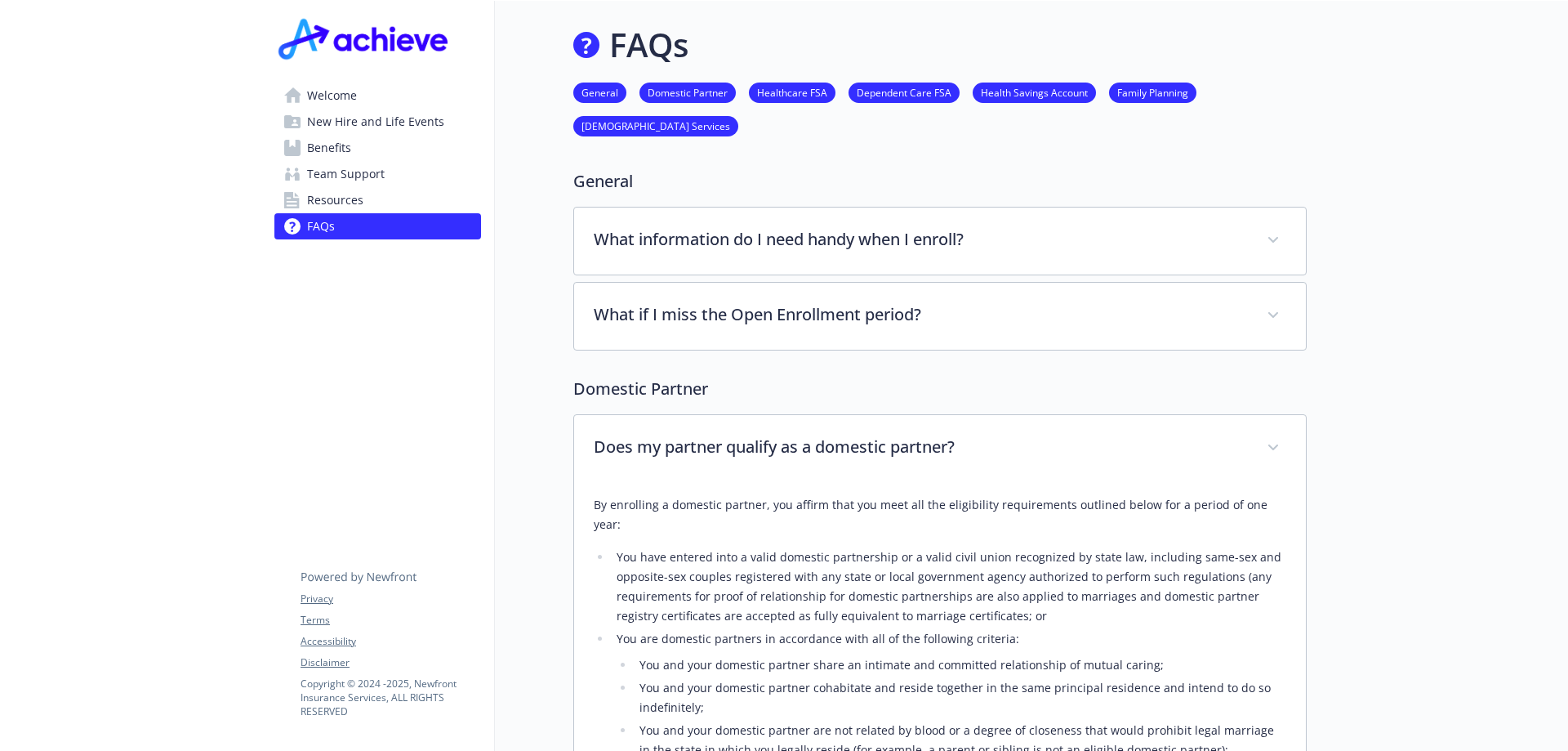
click at [410, 114] on span "New Hire and Life Events" at bounding box center [376, 122] width 138 height 26
